Goal: Task Accomplishment & Management: Use online tool/utility

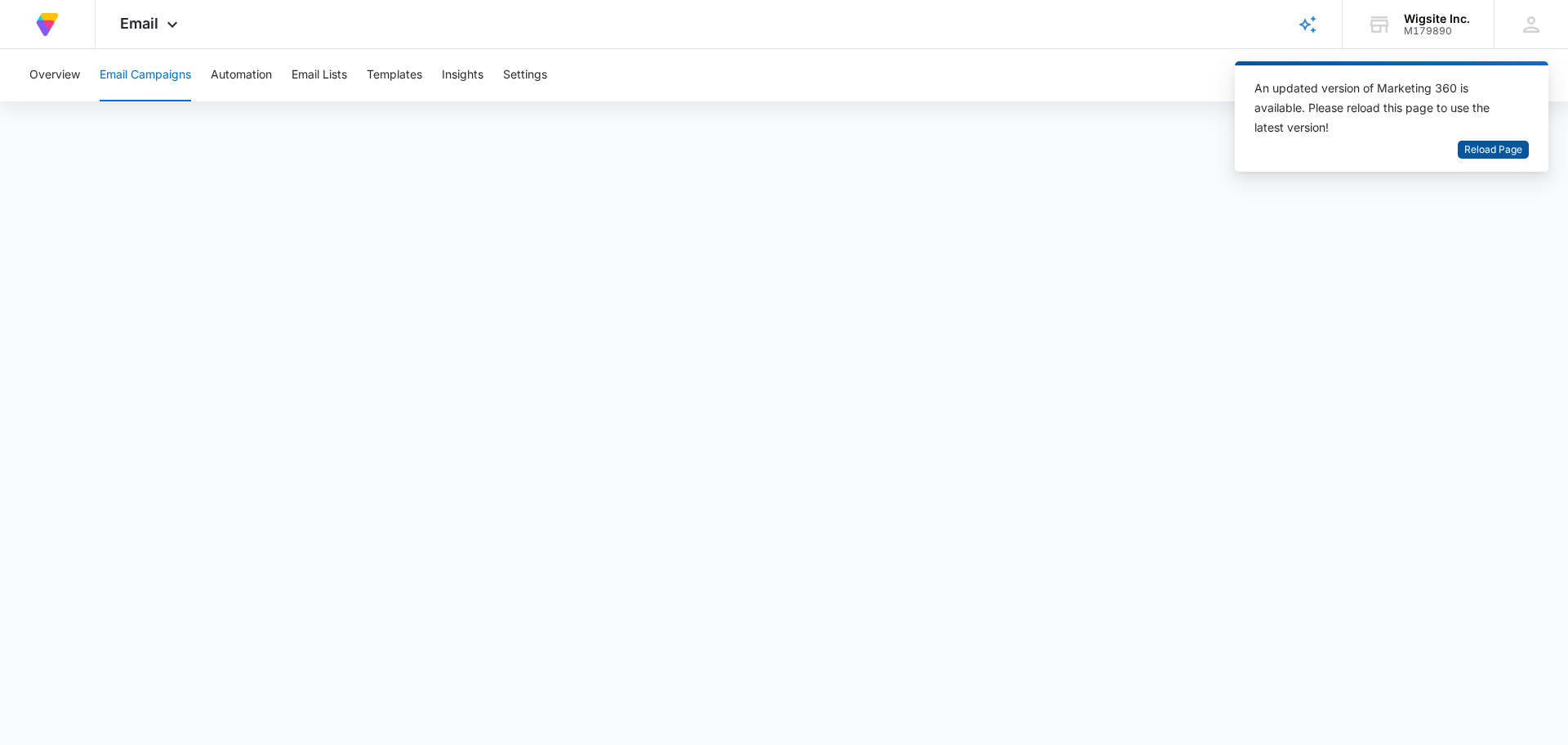
click at [1516, 144] on span "Reload Page" at bounding box center [1493, 150] width 58 height 16
click at [1488, 148] on span "Reload Page" at bounding box center [1493, 150] width 58 height 16
